Goal: Information Seeking & Learning: Learn about a topic

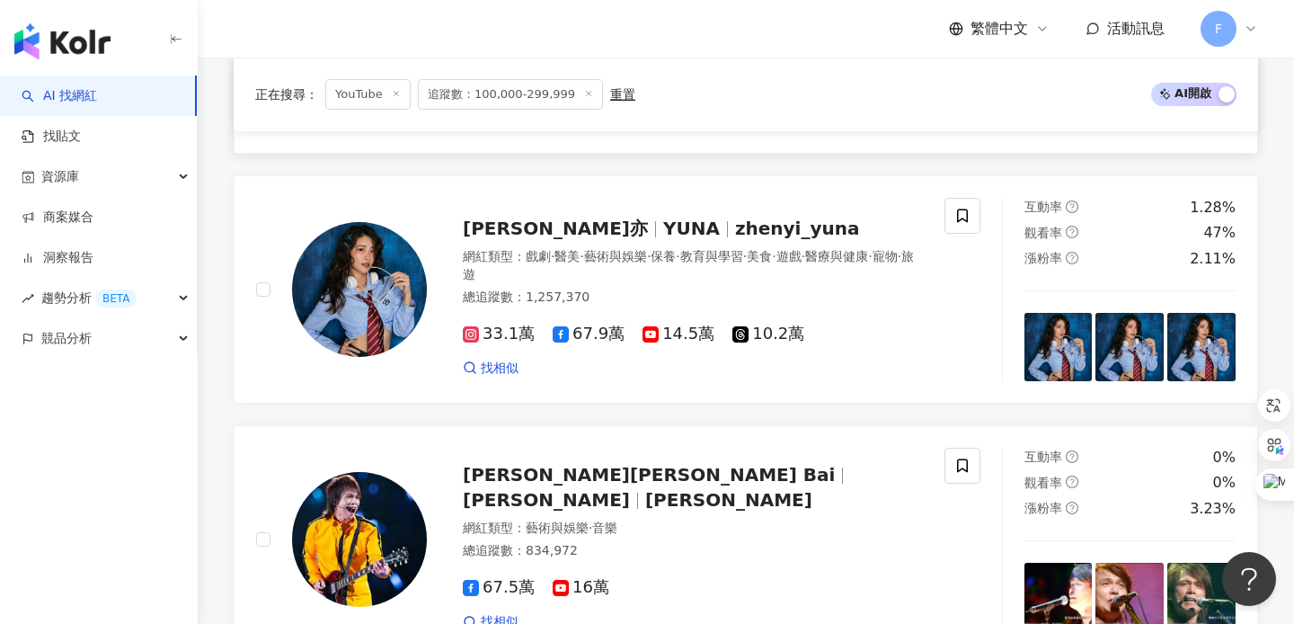
scroll to position [2284, 0]
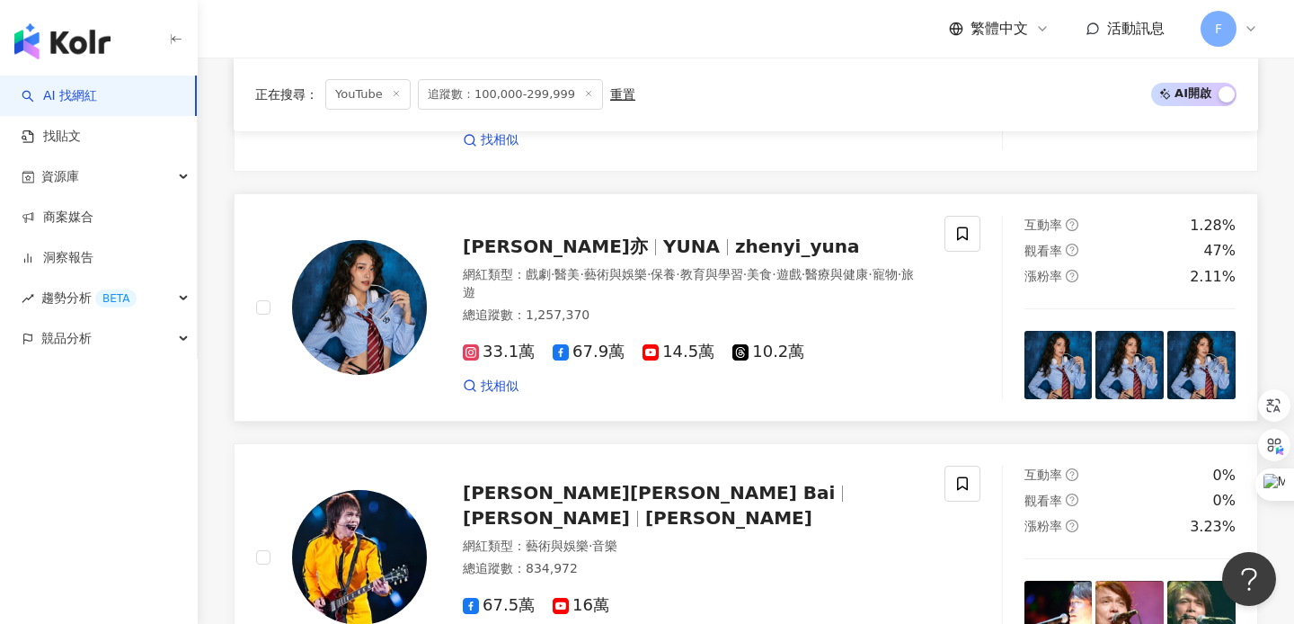
click at [735, 236] on span "zhenyi_yuna" at bounding box center [797, 247] width 125 height 22
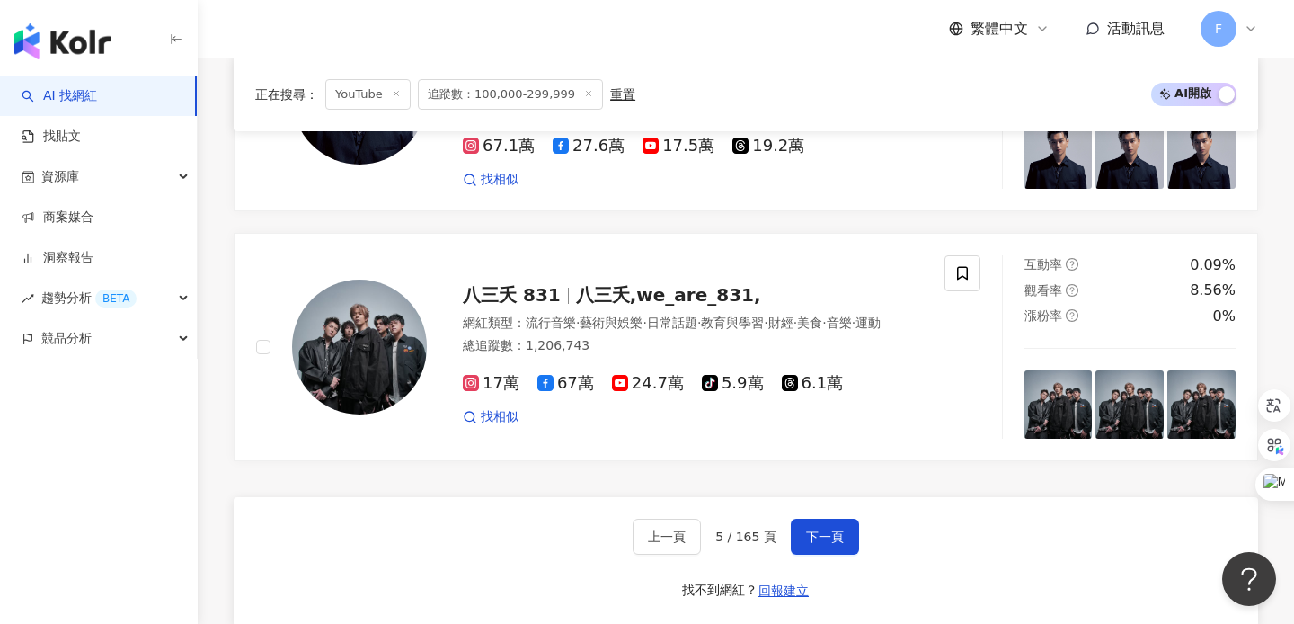
scroll to position [3259, 0]
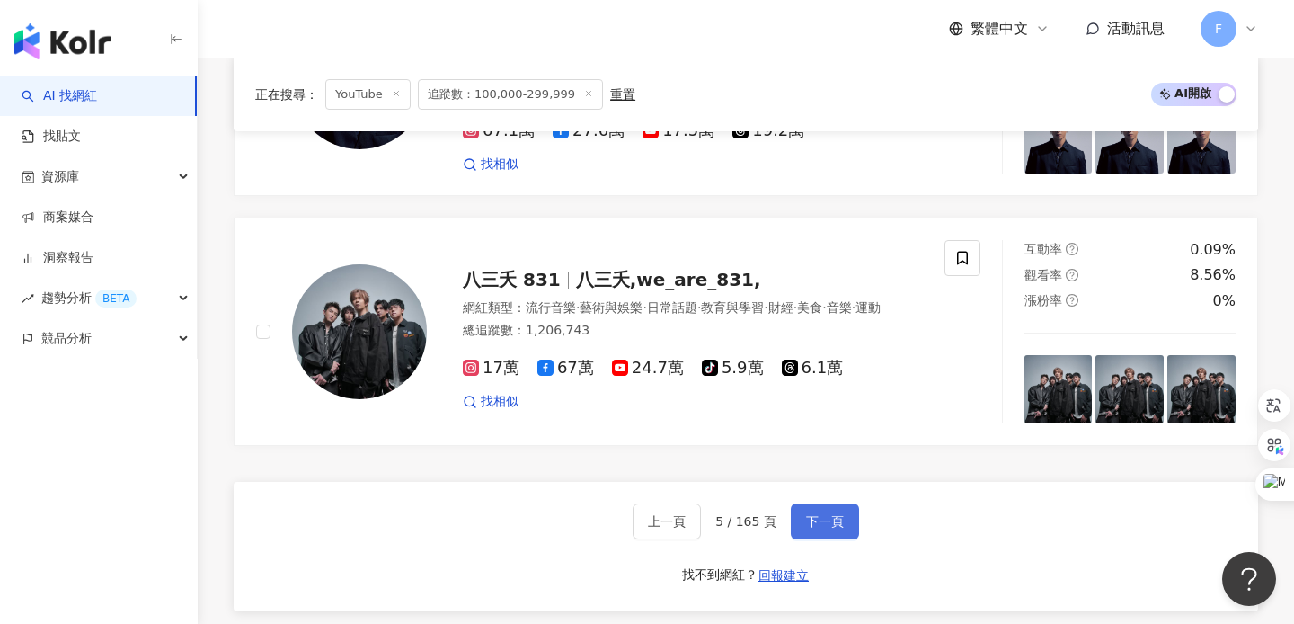
click at [818, 503] on button "下一頁" at bounding box center [825, 521] width 68 height 36
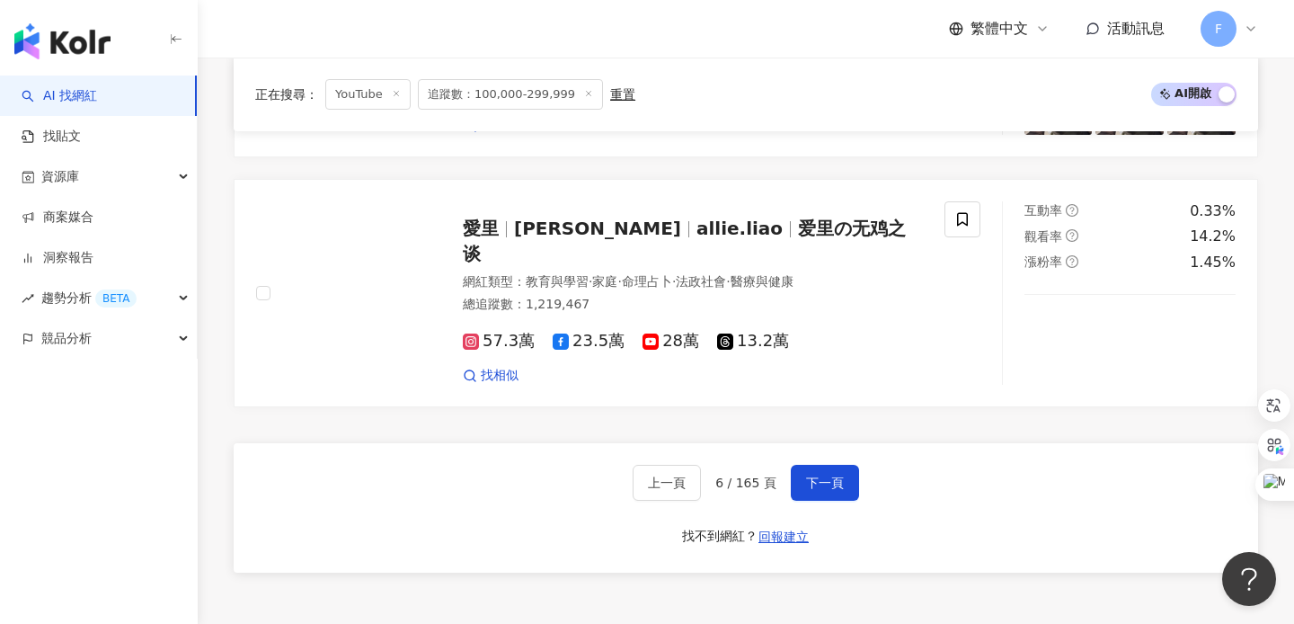
scroll to position [3104, 0]
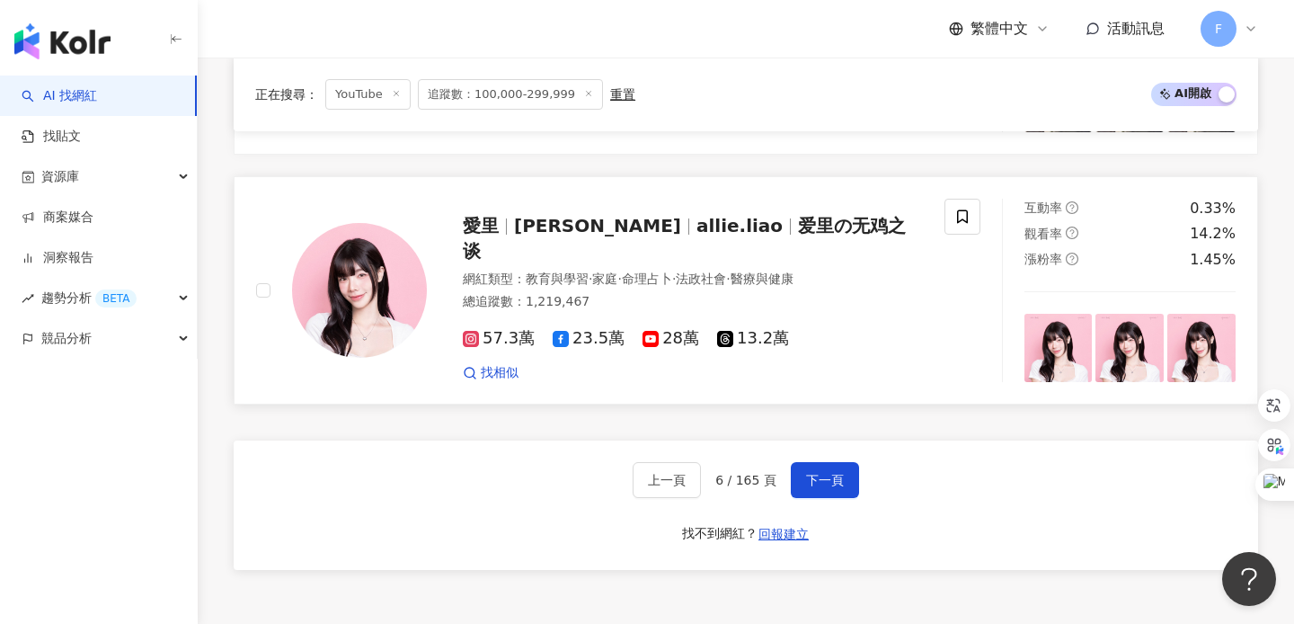
click at [772, 215] on span "爱里の无鸡之谈" at bounding box center [684, 238] width 443 height 47
click at [834, 462] on button "下一頁" at bounding box center [825, 480] width 68 height 36
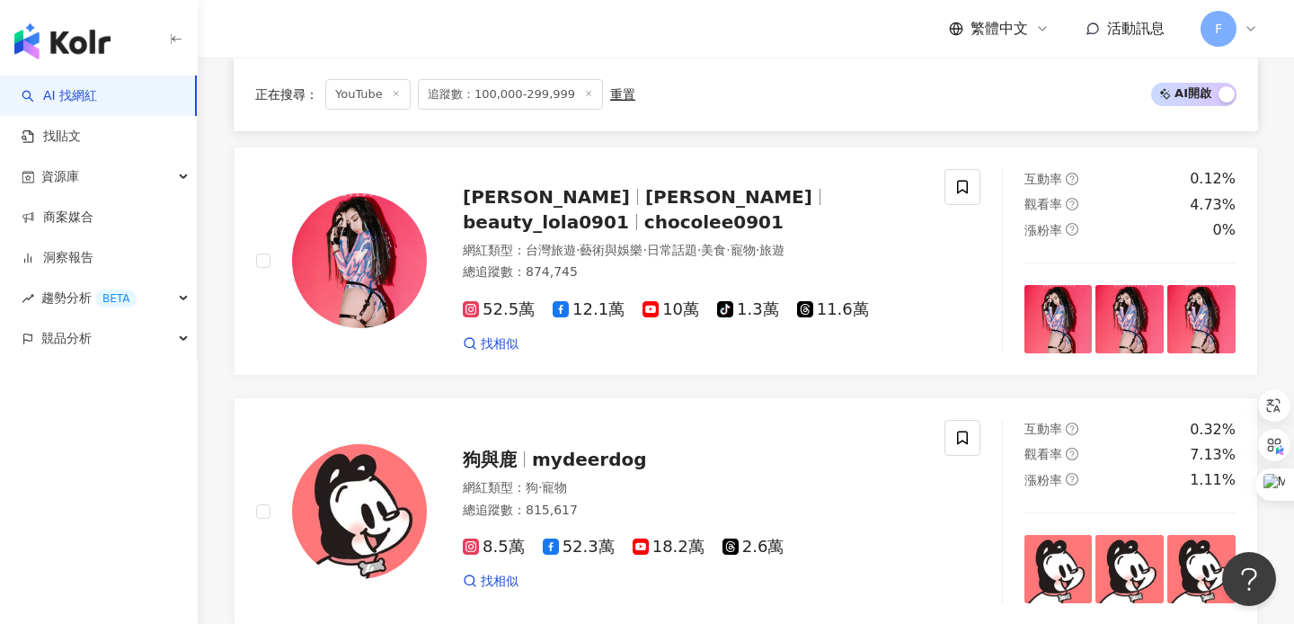
scroll to position [2280, 0]
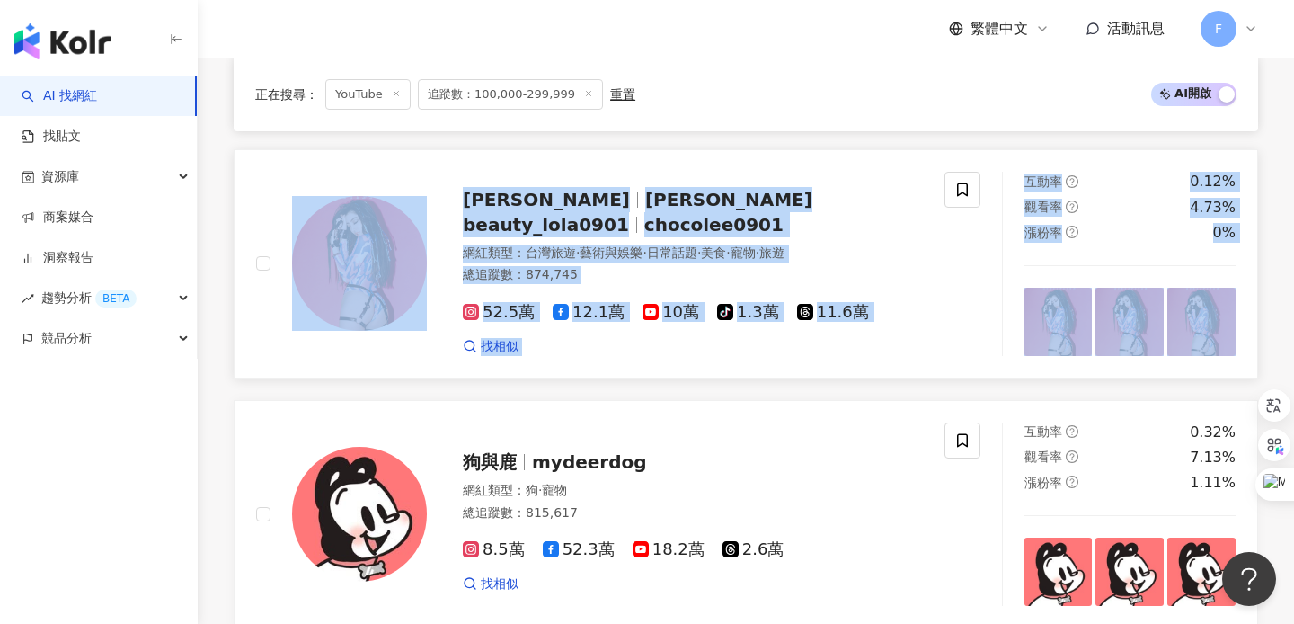
click at [713, 158] on link "Lola李佳玲 蘿拉 beauty_lola0901 chocolee0901 網紅類型 ： 台灣旅遊 · 藝術與娛樂 · 日常話題 · 美食 · 寵物 · …" at bounding box center [746, 263] width 1025 height 228
click at [748, 105] on div "正在搜尋 ： YouTube 追蹤數：100,000-299,999 重置 AI 開啟 AI 關閉" at bounding box center [746, 94] width 982 height 31
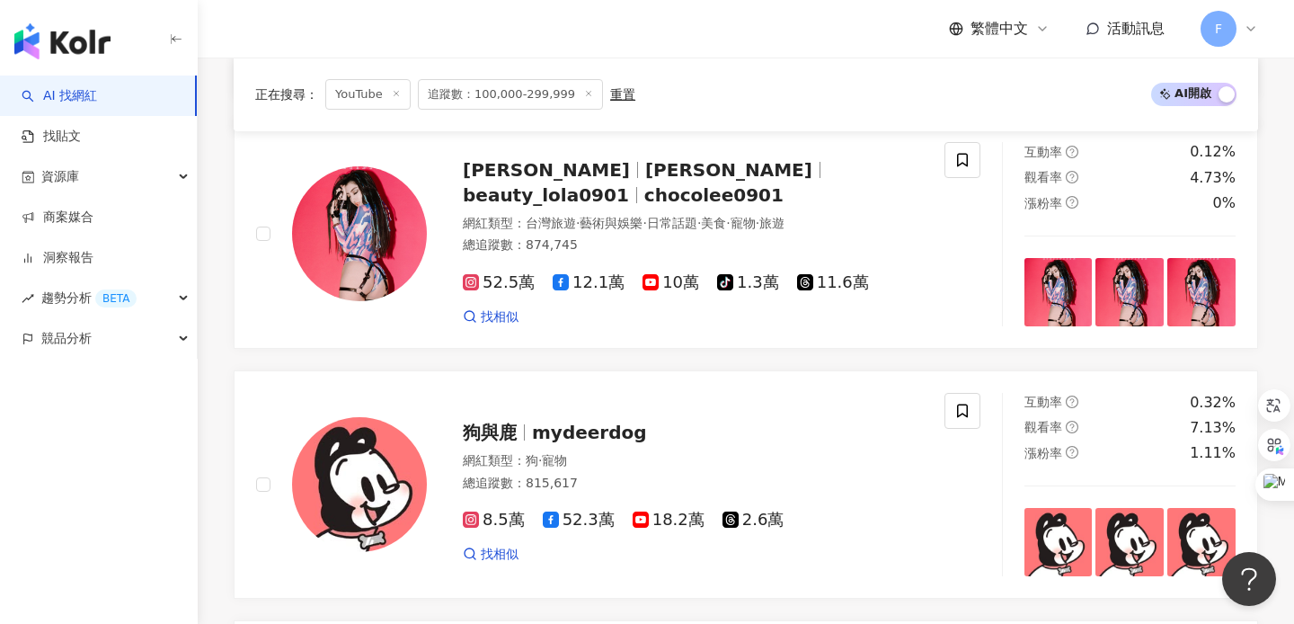
scroll to position [2036, 0]
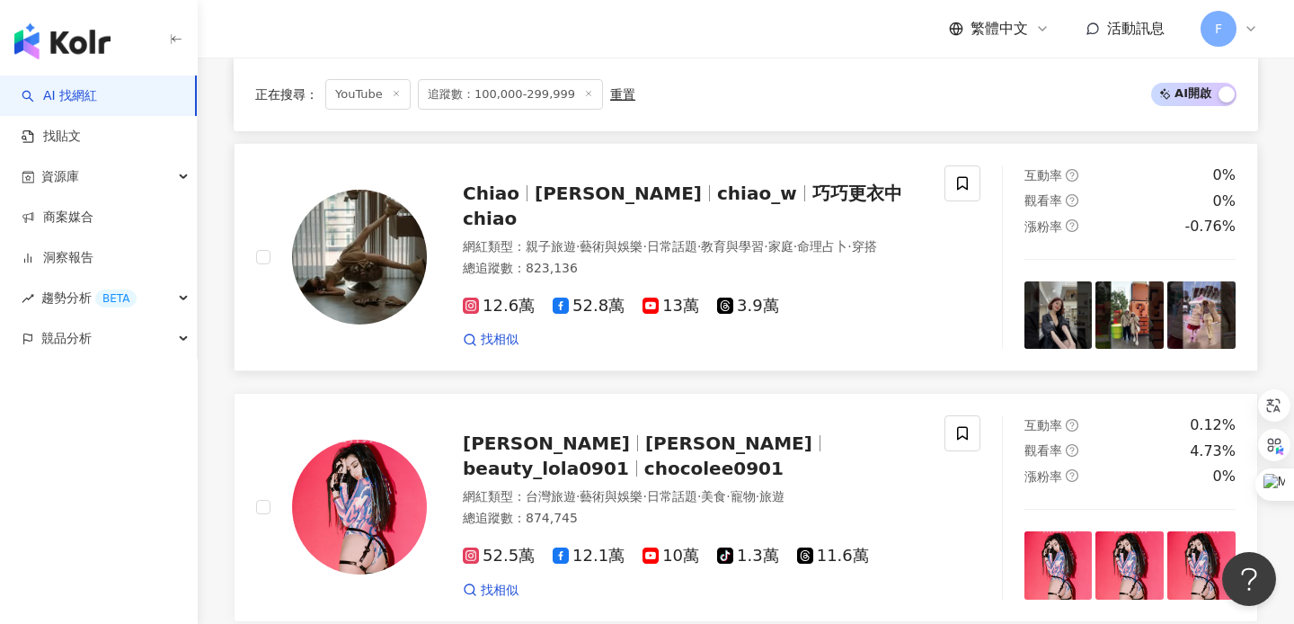
click at [741, 203] on span "巧巧更衣中chiao" at bounding box center [683, 205] width 440 height 47
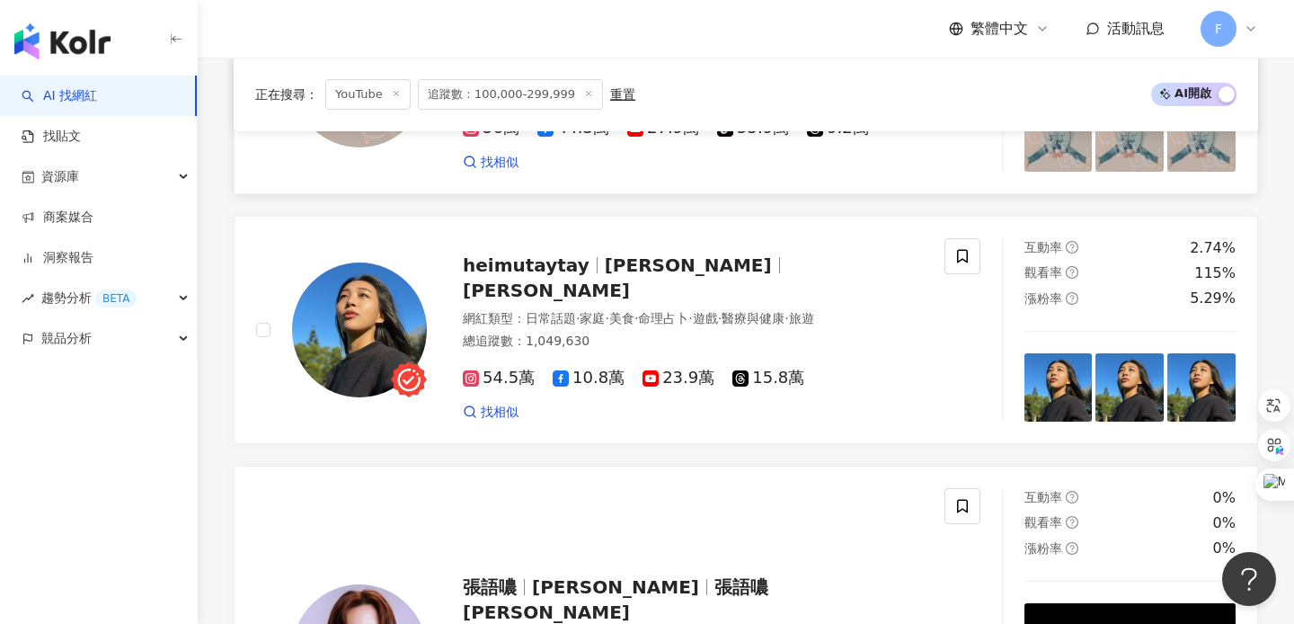
scroll to position [1071, 0]
click at [630, 285] on span "黑木太太" at bounding box center [546, 290] width 167 height 22
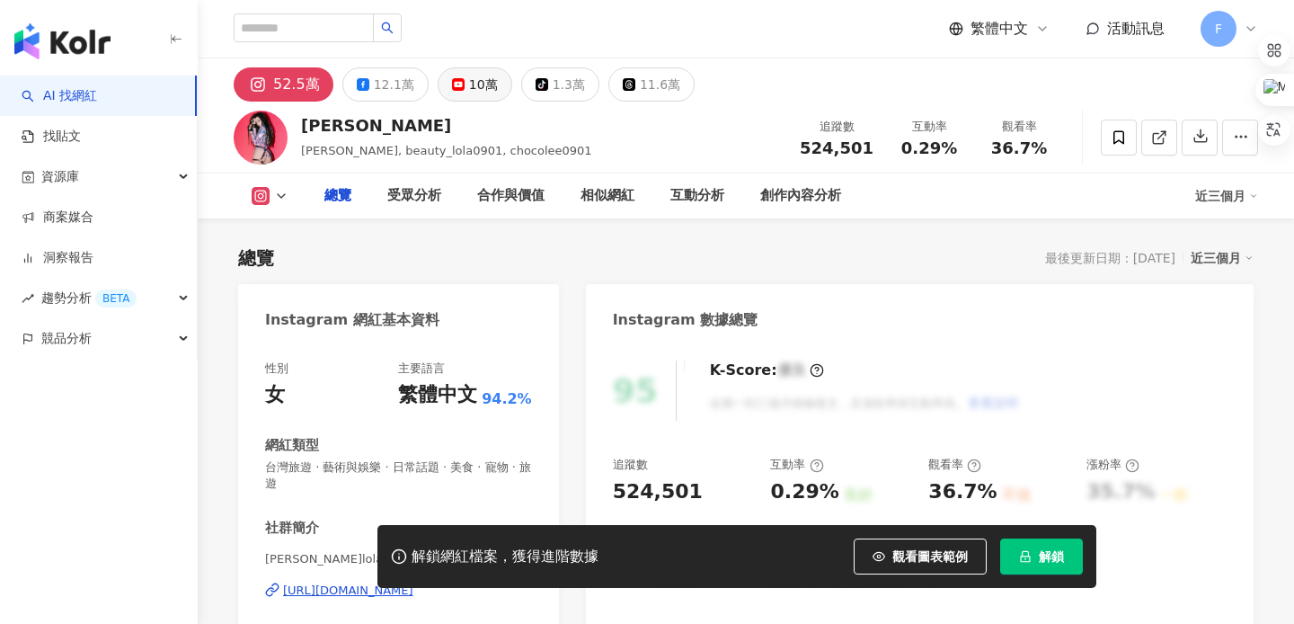
click at [476, 80] on div "10萬" at bounding box center [483, 84] width 29 height 25
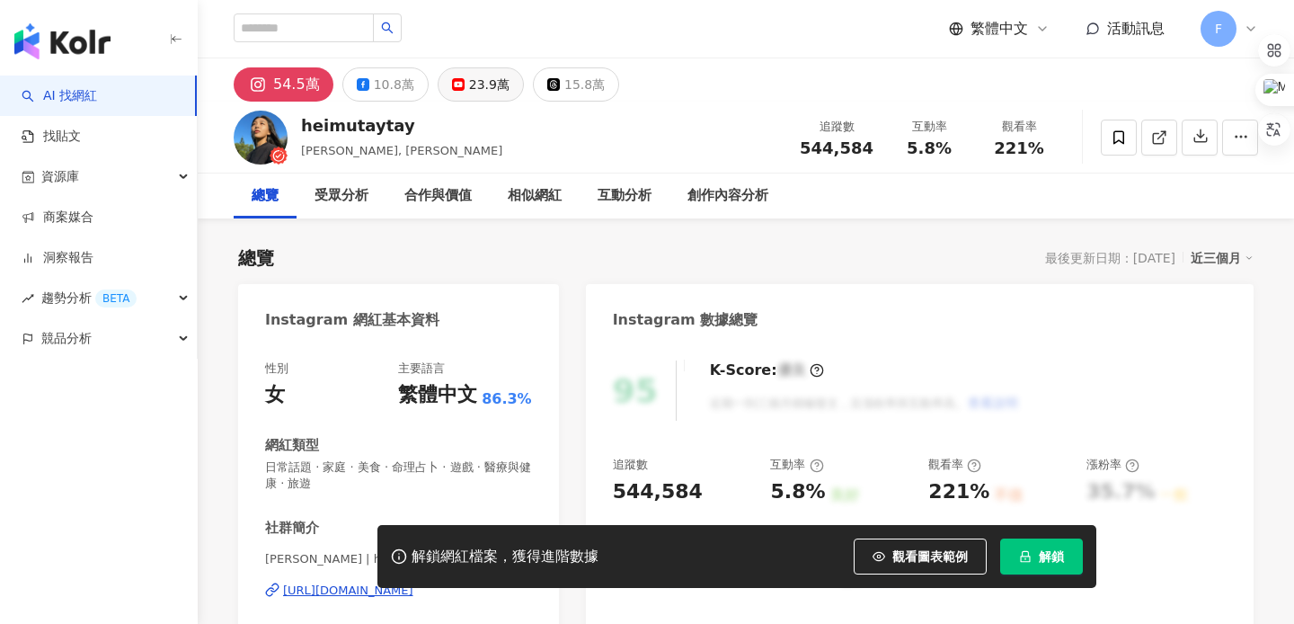
click at [484, 76] on div "23.9萬" at bounding box center [489, 84] width 40 height 25
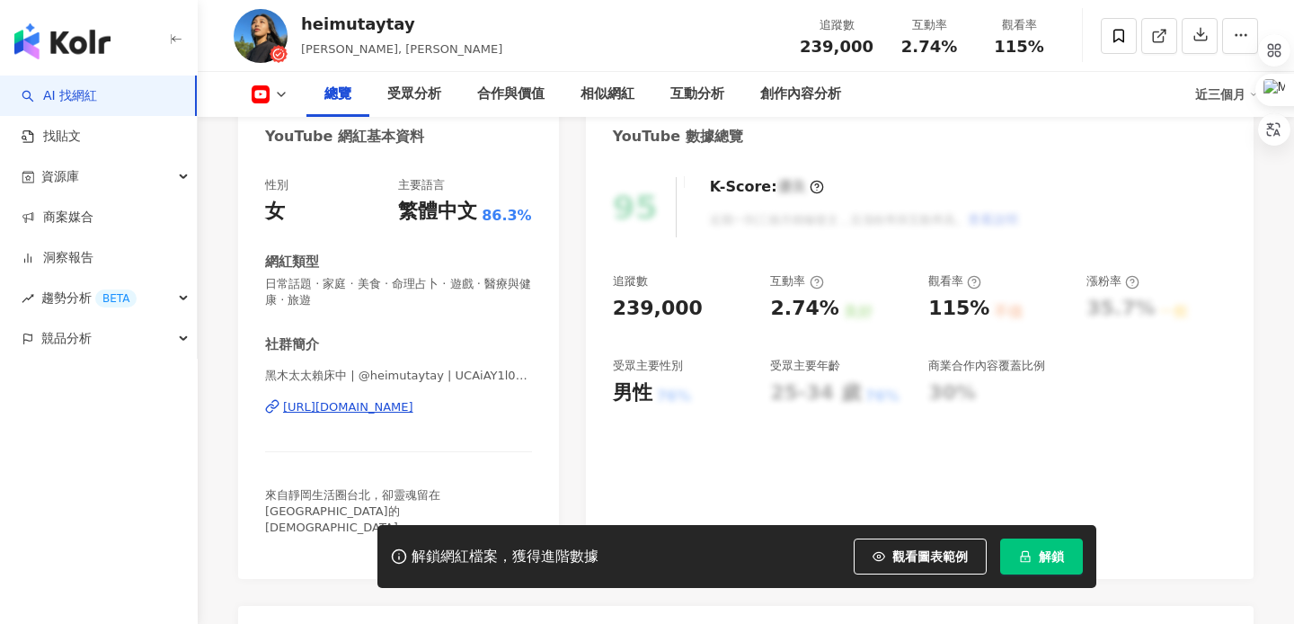
scroll to position [208, 0]
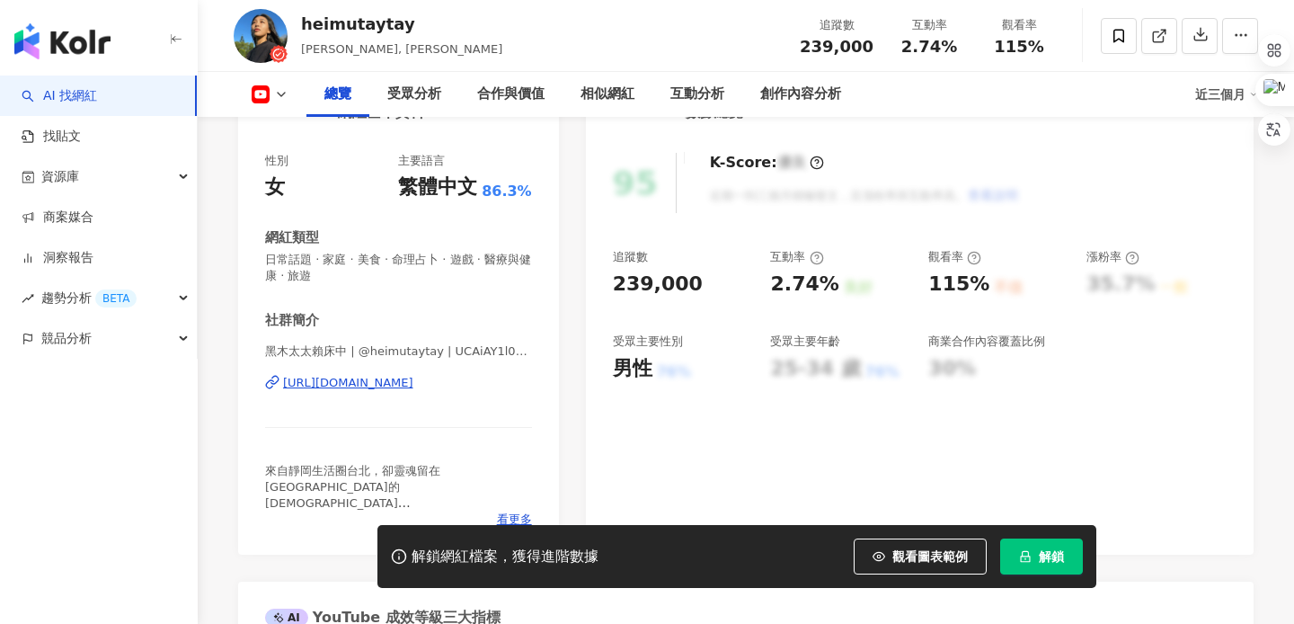
click at [413, 379] on div "[URL][DOMAIN_NAME]" at bounding box center [348, 383] width 130 height 16
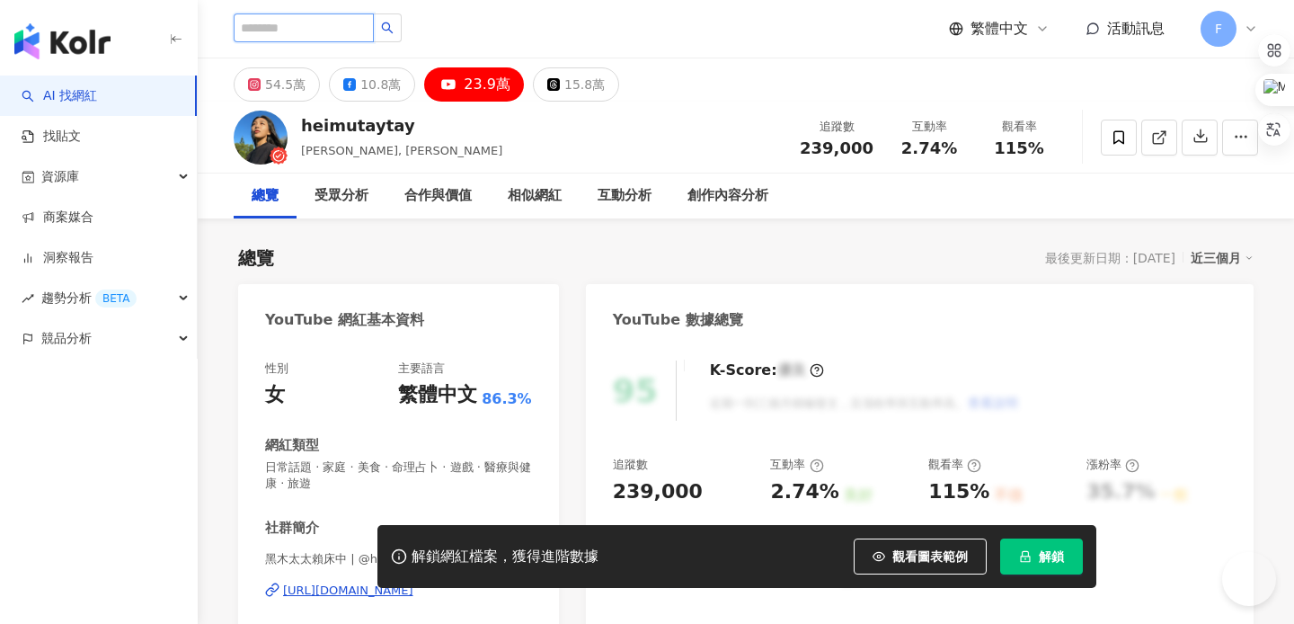
click at [284, 22] on input "search" at bounding box center [304, 27] width 140 height 29
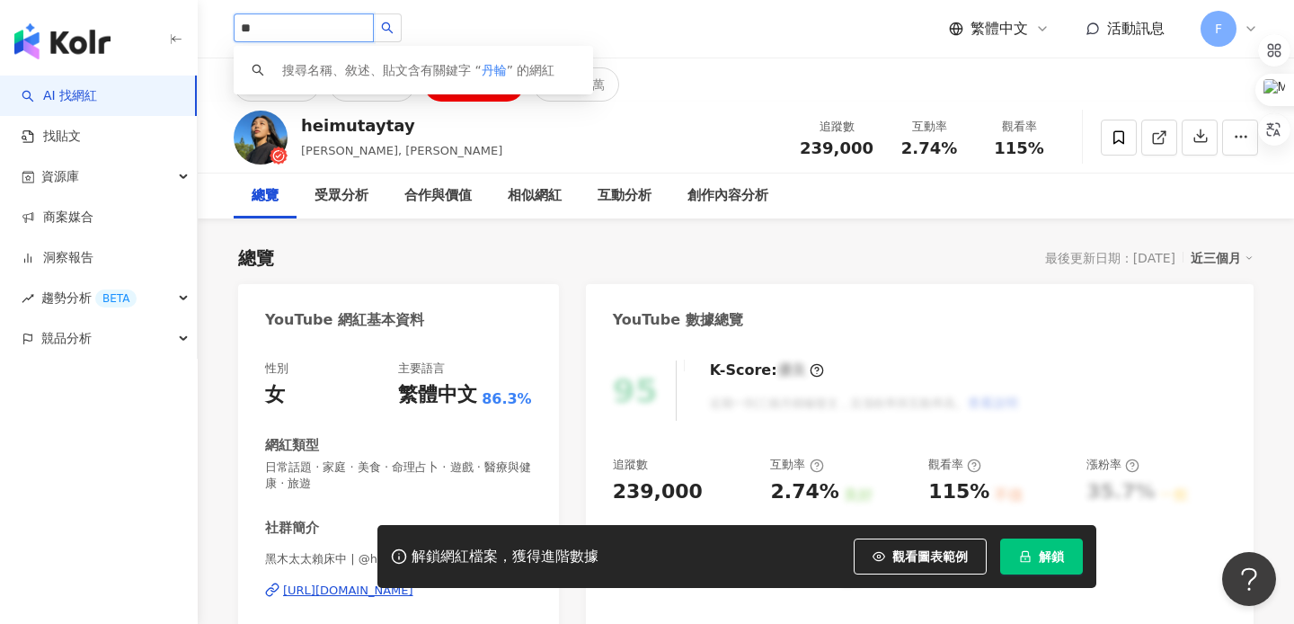
type input "**"
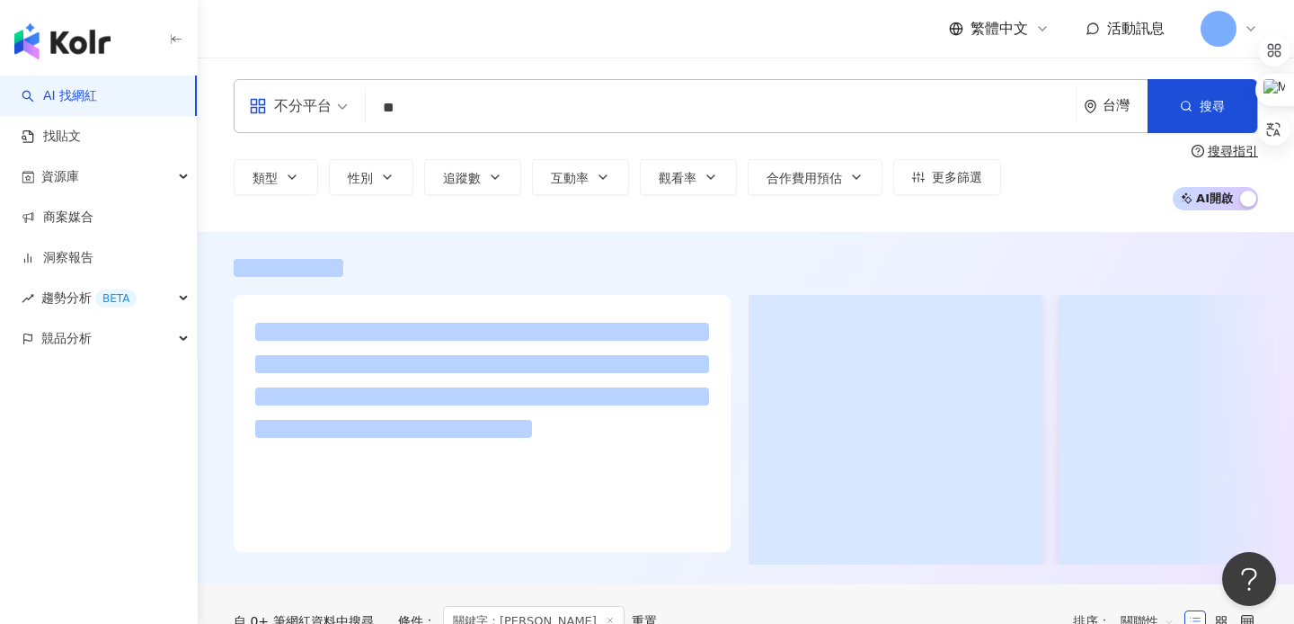
click at [398, 31] on div "繁體中文 活動訊息 F" at bounding box center [746, 29] width 1025 height 58
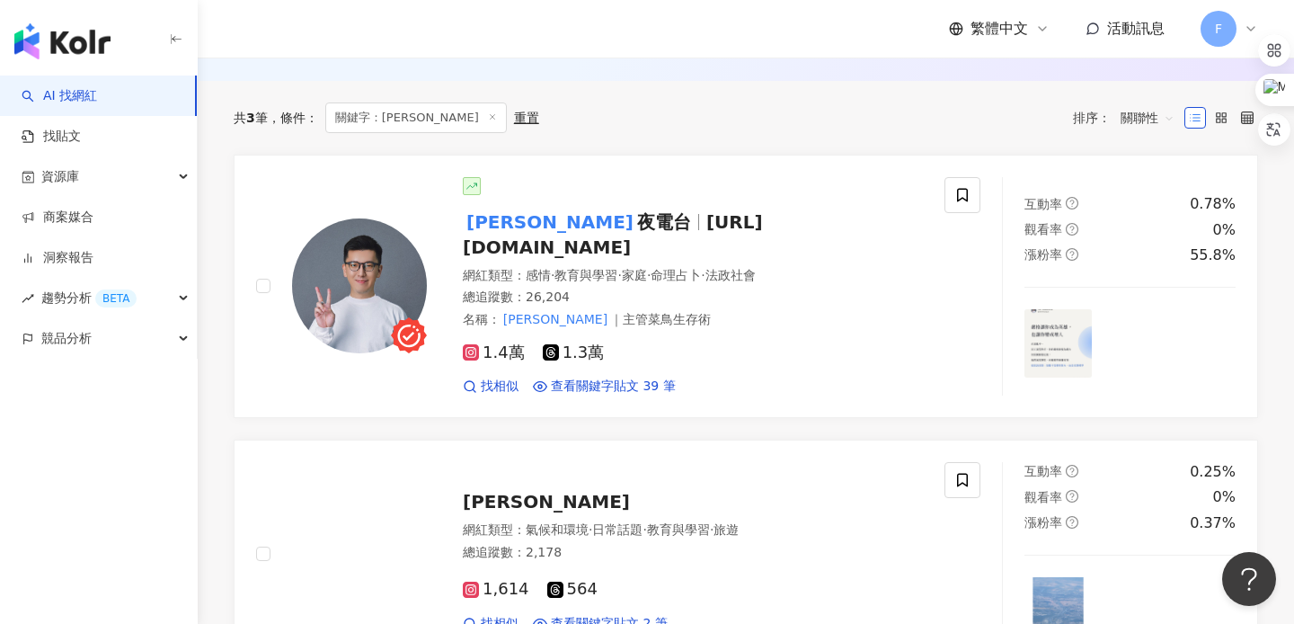
scroll to position [590, 0]
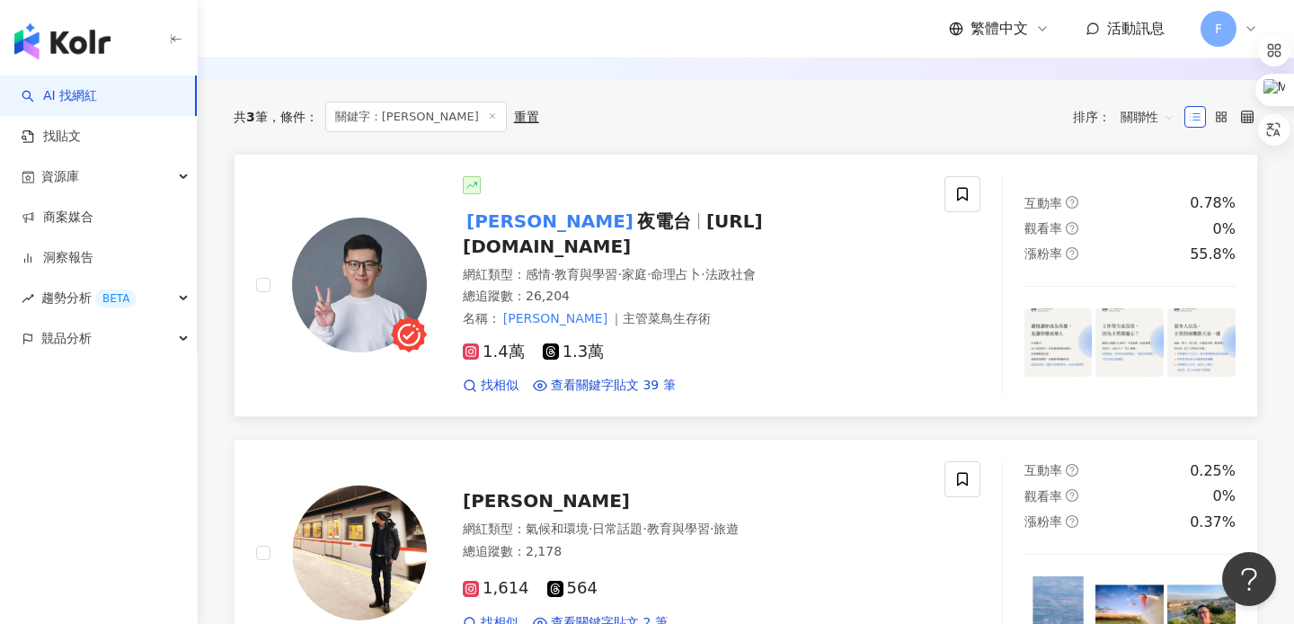
click at [622, 231] on div "丹倫 夜電台 darren_huang.st" at bounding box center [693, 234] width 460 height 50
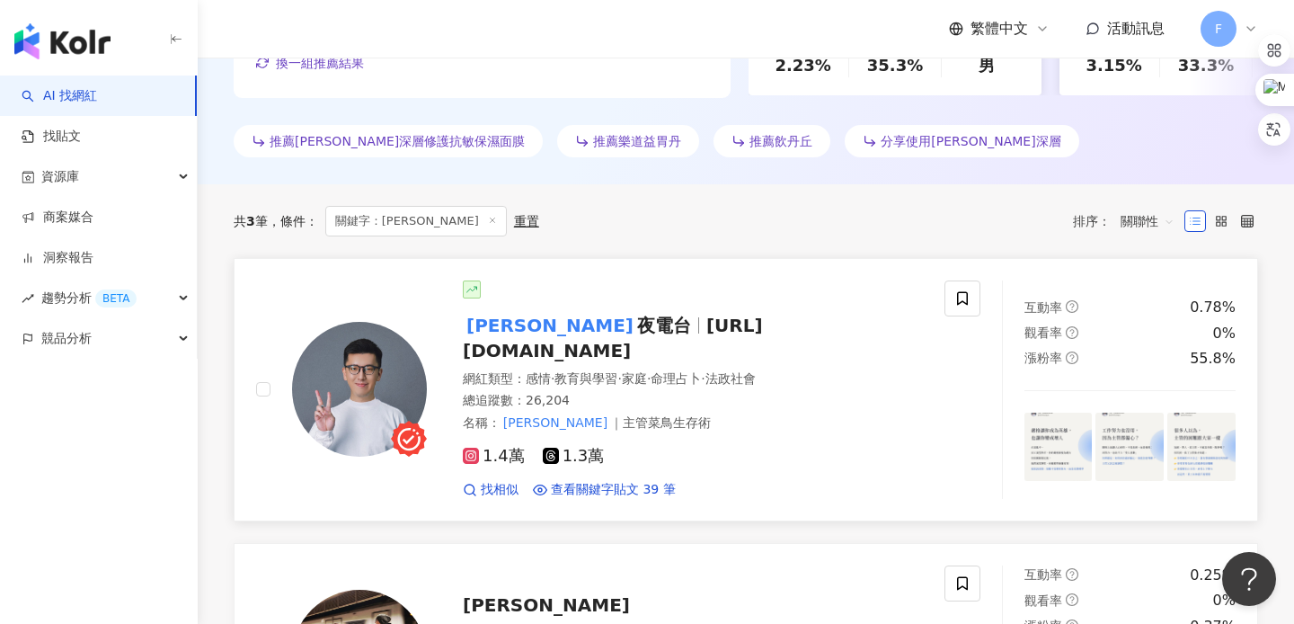
scroll to position [460, 0]
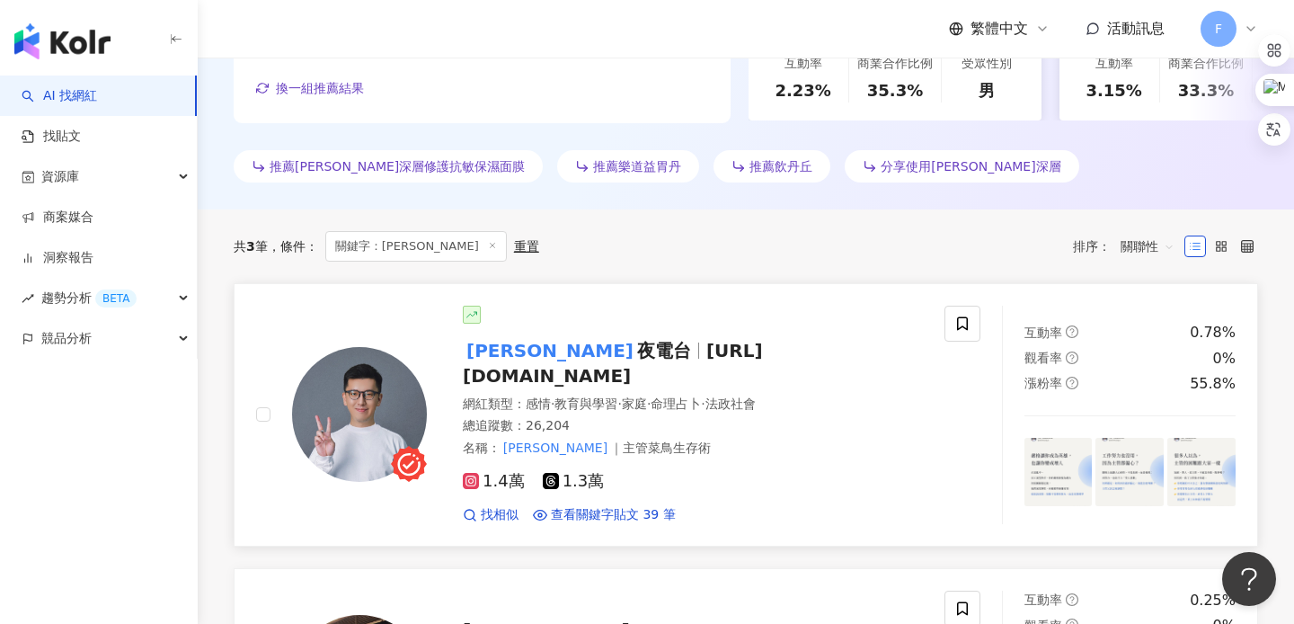
click at [789, 366] on div "丹倫 夜電台 darren_huang.st 網紅類型 ： 感情 · 教育與學習 · 家庭 · 命理占卜 · 法政社會 總追蹤數 ： 26,204 名稱 ： …" at bounding box center [675, 415] width 496 height 218
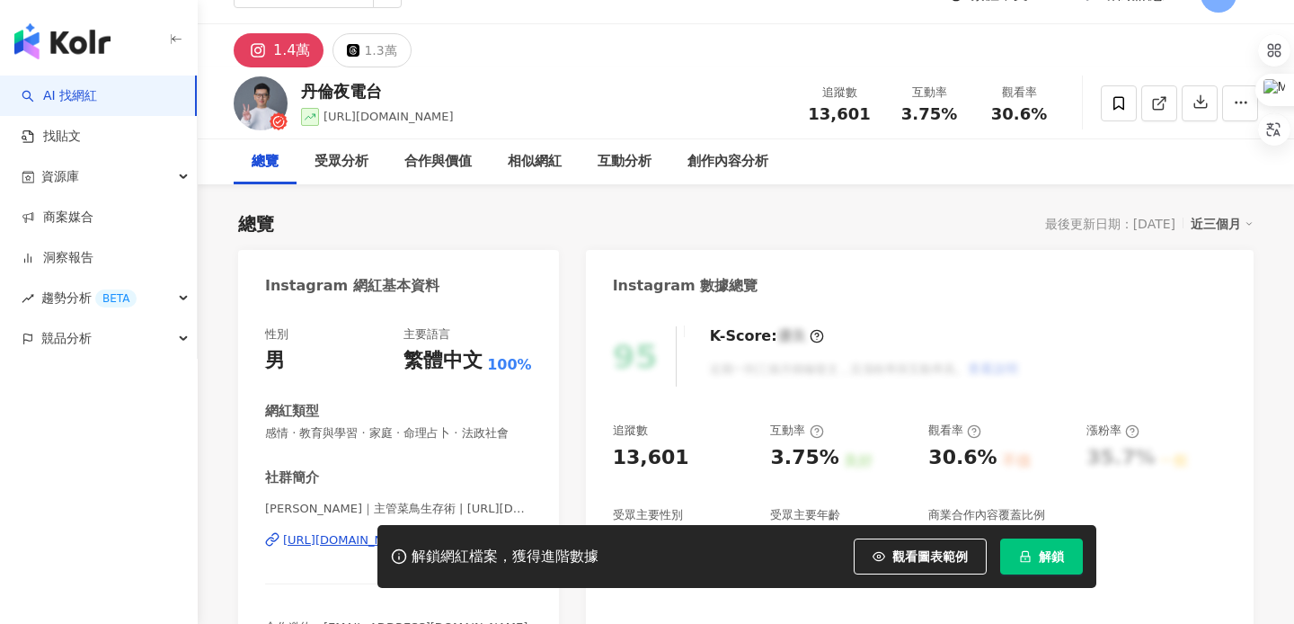
scroll to position [31, 0]
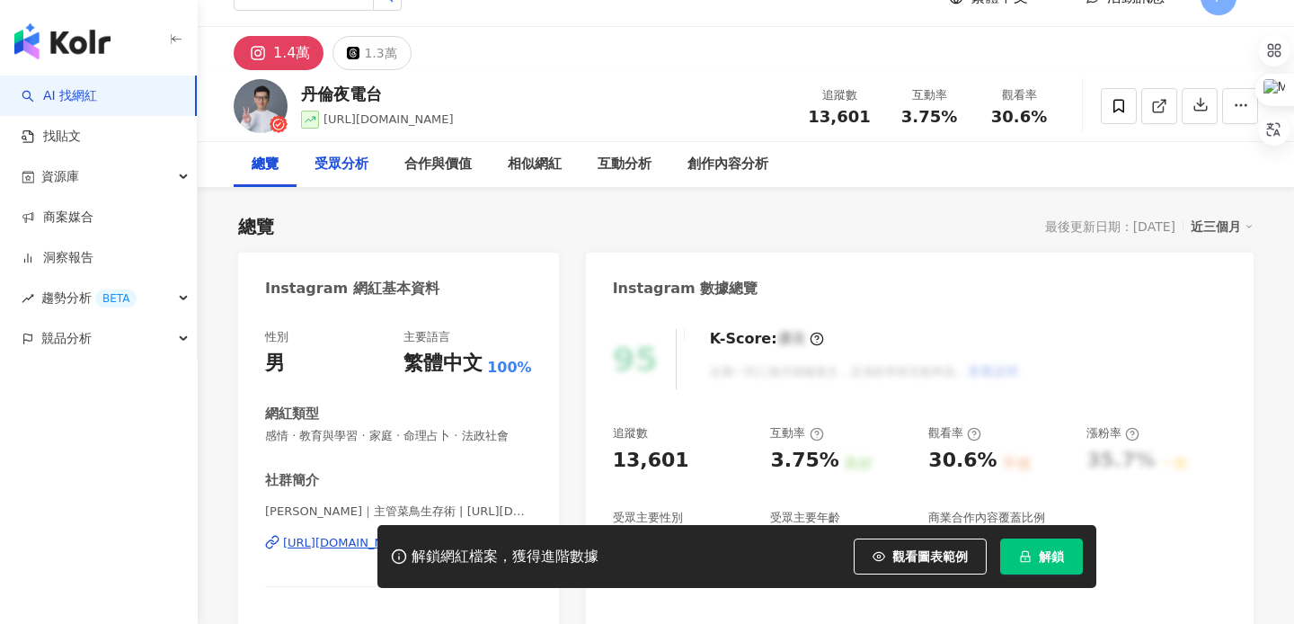
click at [337, 177] on div "受眾分析" at bounding box center [342, 164] width 90 height 45
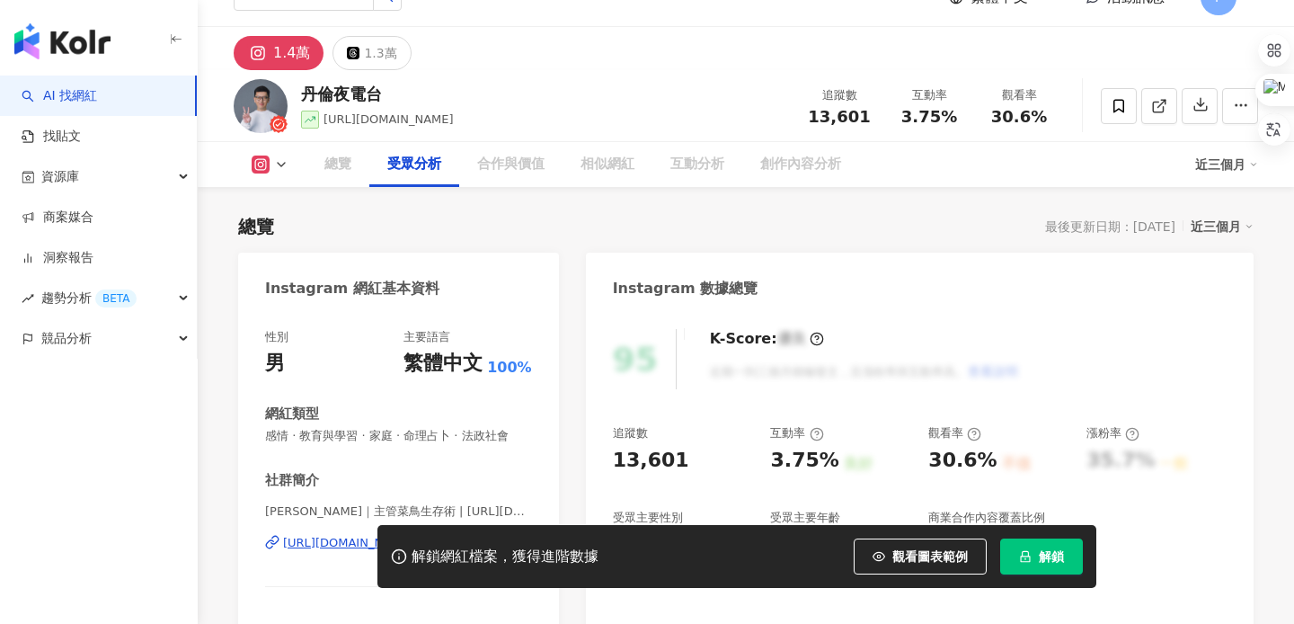
scroll to position [1379, 0]
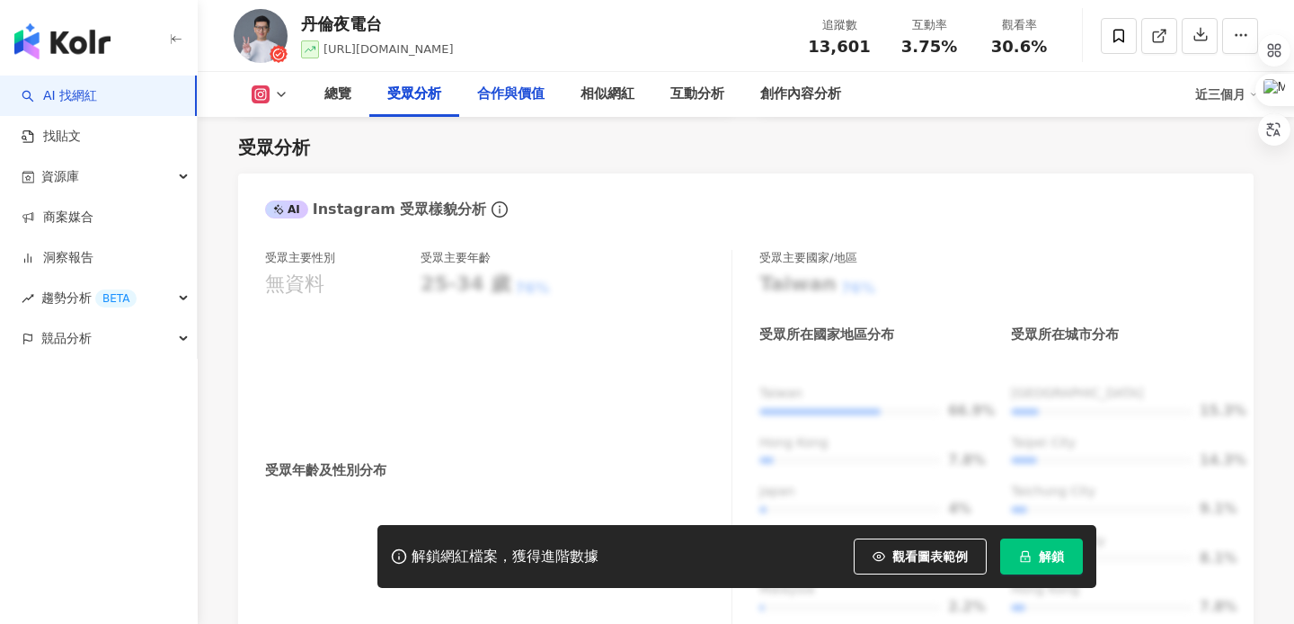
click at [498, 95] on div "合作與價值" at bounding box center [510, 95] width 67 height 22
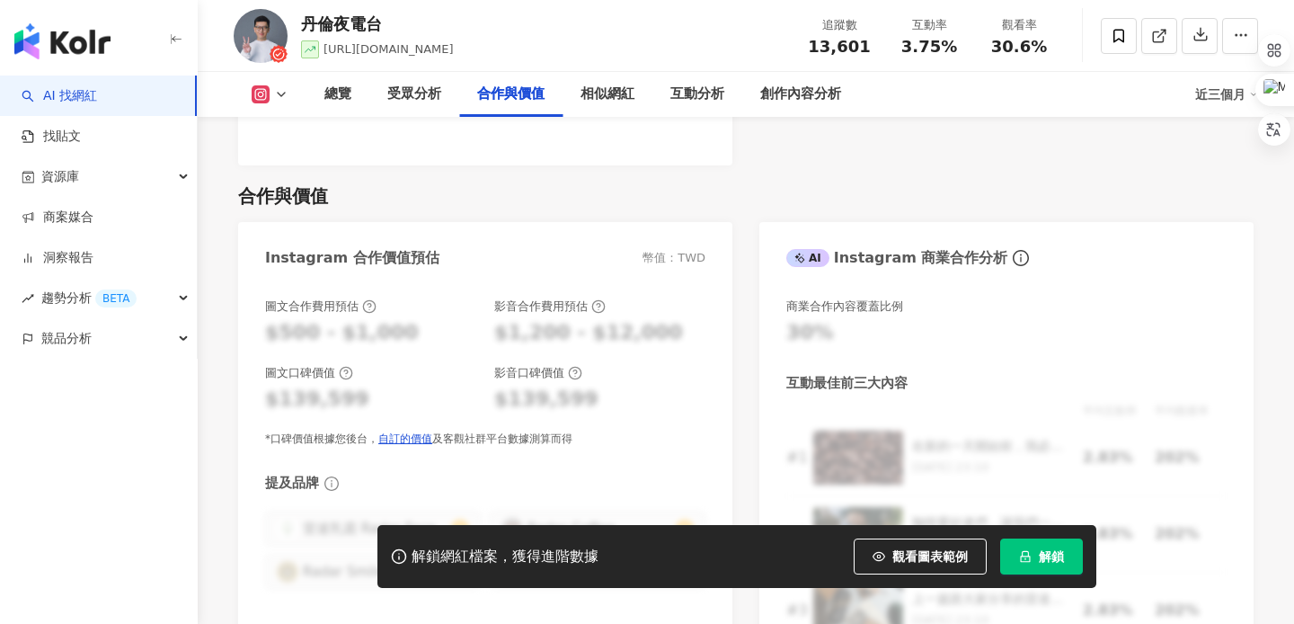
scroll to position [1986, 0]
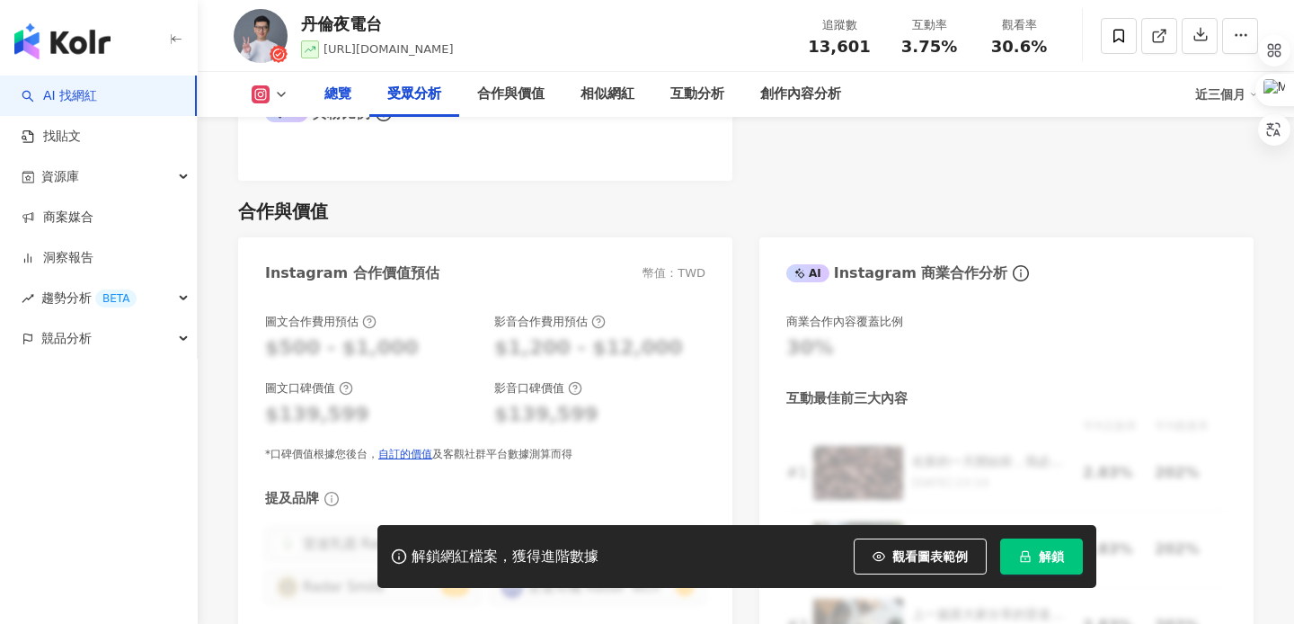
click at [332, 101] on div "總覽" at bounding box center [338, 95] width 27 height 22
